Goal: Information Seeking & Learning: Learn about a topic

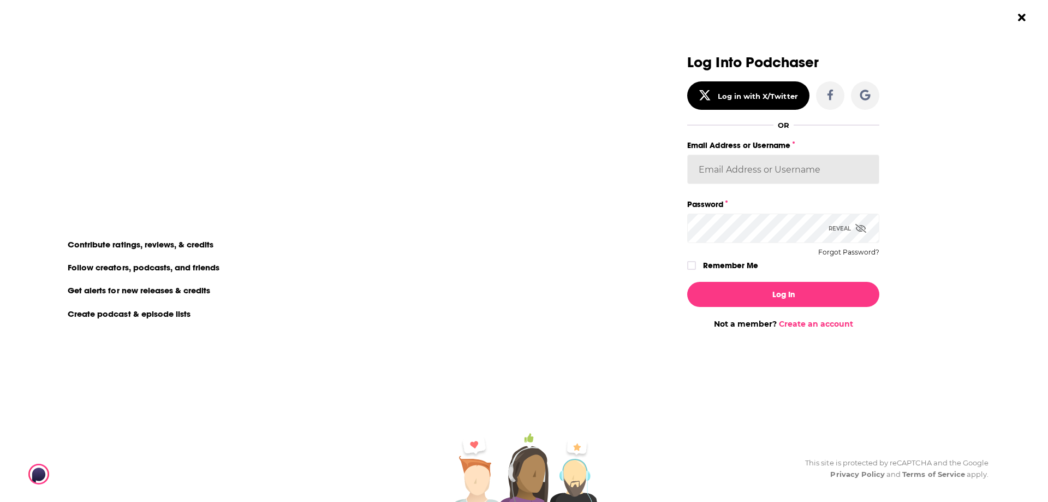
type input "[EMAIL_ADDRESS][DOMAIN_NAME]"
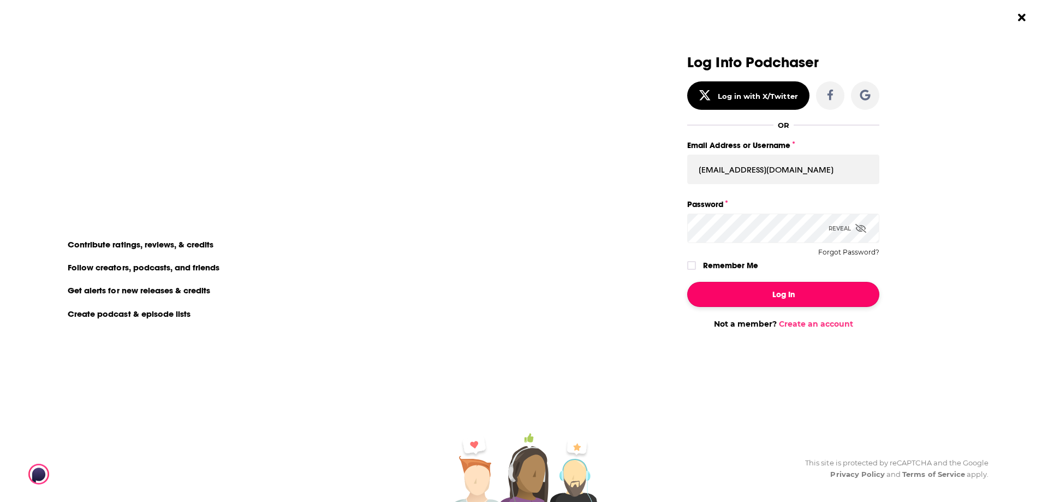
click at [784, 304] on button "Log In" at bounding box center [783, 294] width 192 height 25
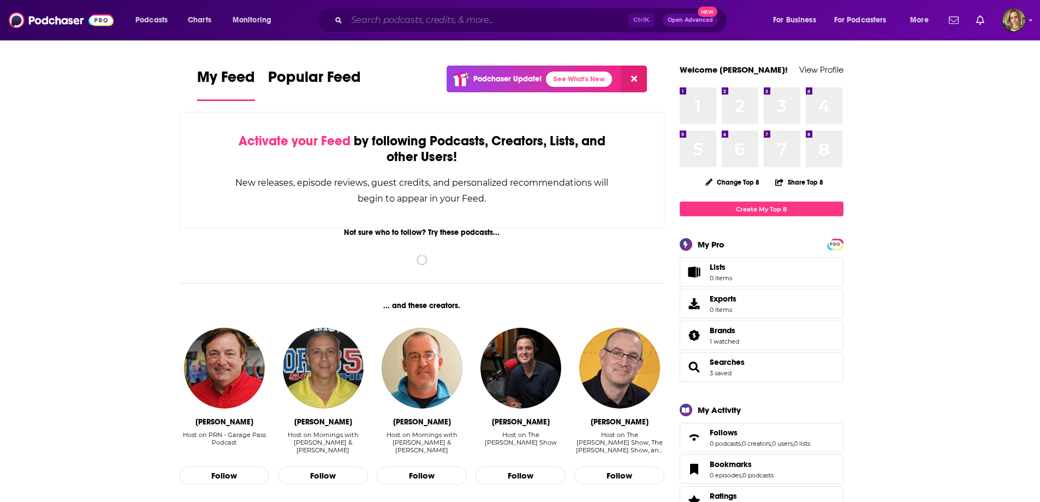
click at [444, 21] on input "Search podcasts, credits, & more..." at bounding box center [488, 19] width 282 height 17
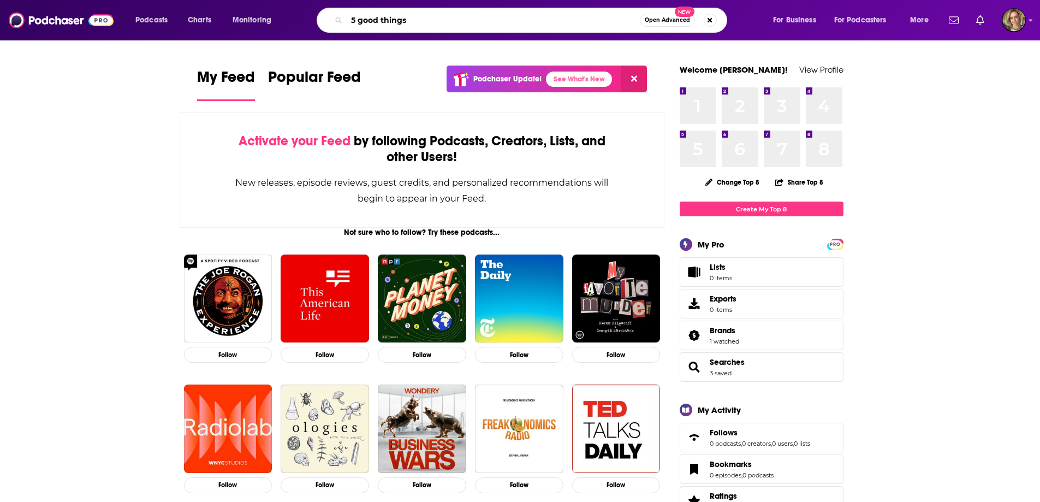
type input "5 good things"
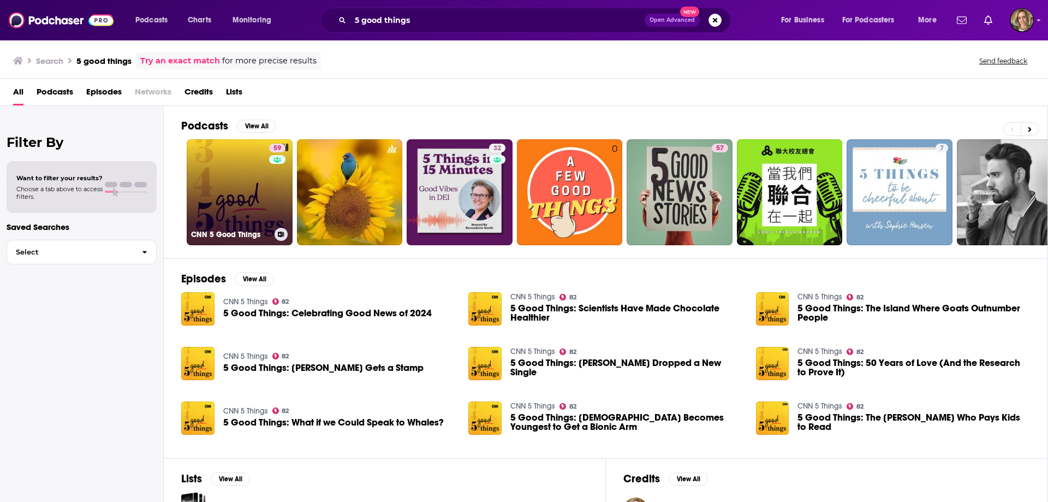
click at [235, 200] on link "59 CNN 5 Good Things" at bounding box center [240, 192] width 106 height 106
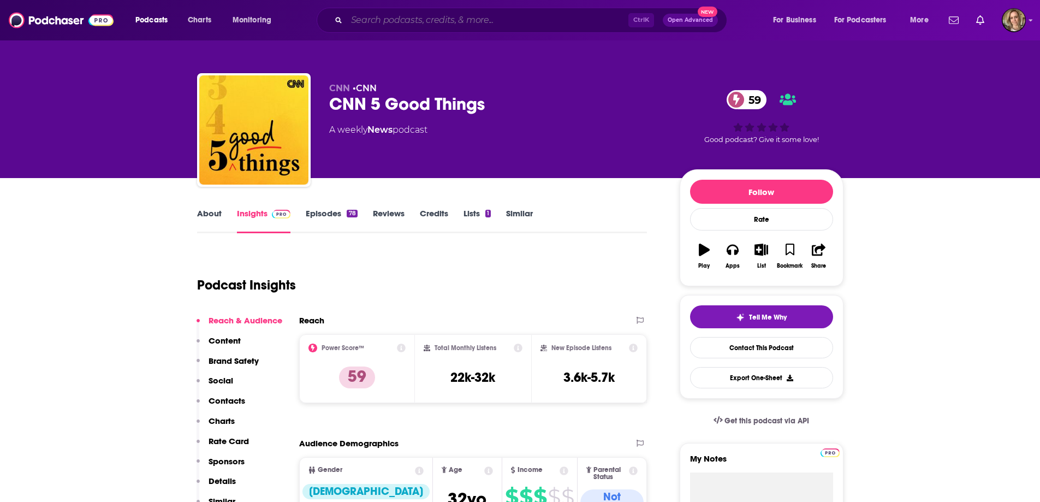
click at [407, 15] on input "Search podcasts, credits, & more..." at bounding box center [488, 19] width 282 height 17
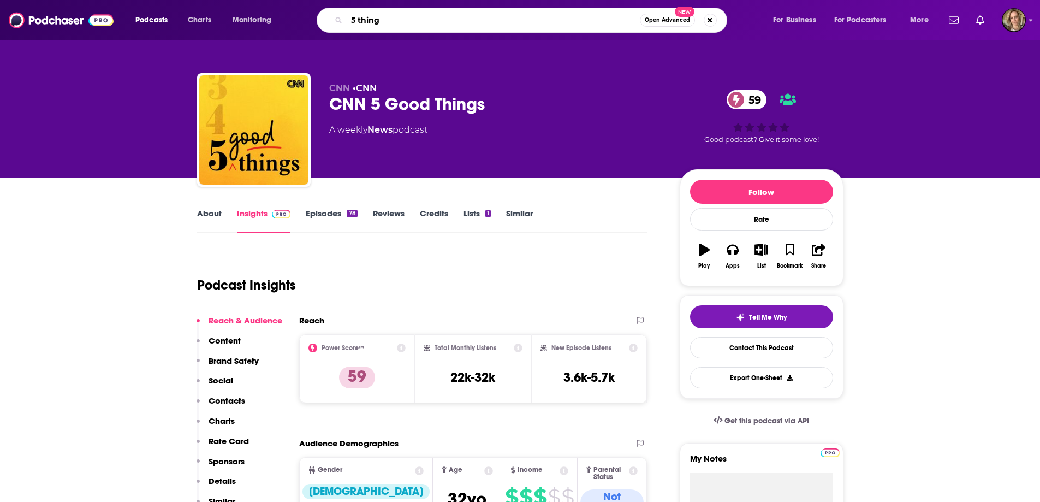
type input "5 things"
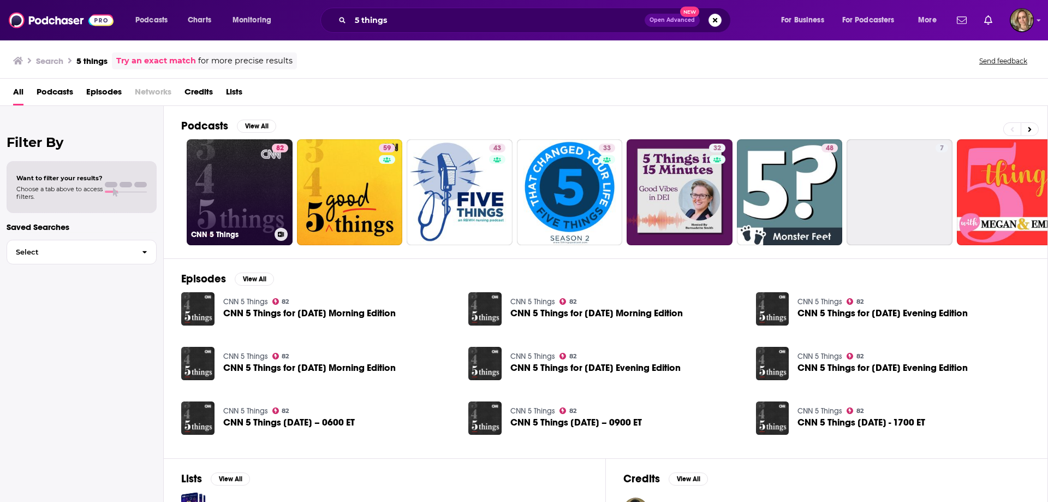
click at [227, 180] on link "82 CNN 5 Things" at bounding box center [240, 192] width 106 height 106
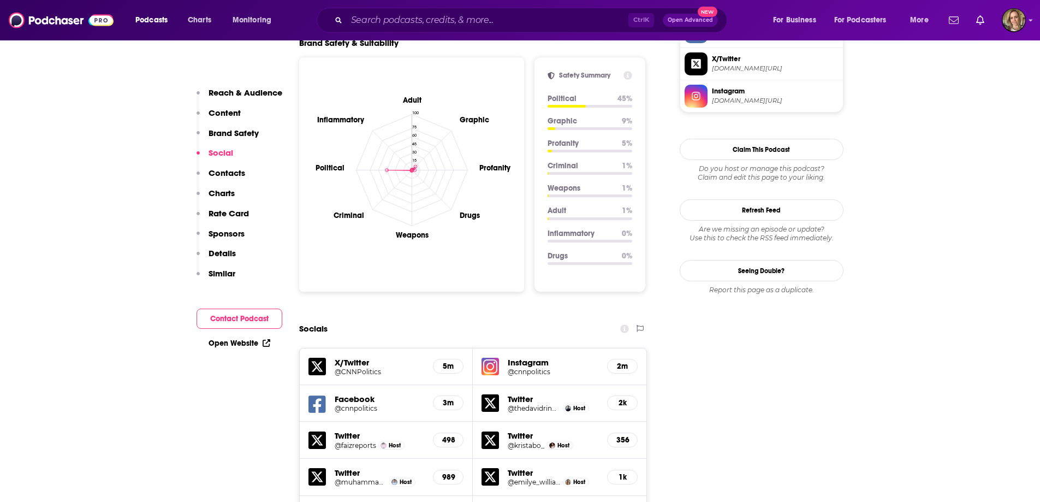
scroll to position [1147, 0]
